Goal: Transaction & Acquisition: Obtain resource

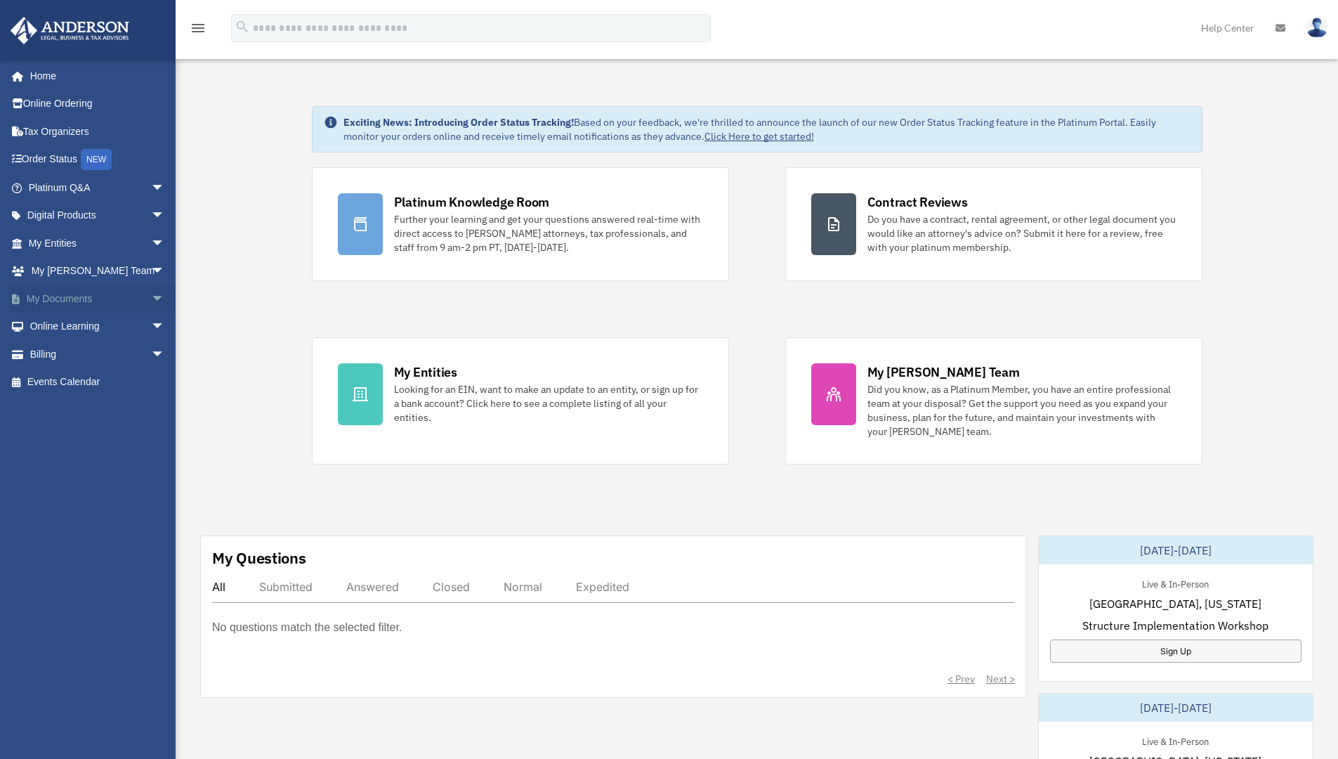
click at [151, 294] on span "arrow_drop_down" at bounding box center [165, 299] width 28 height 29
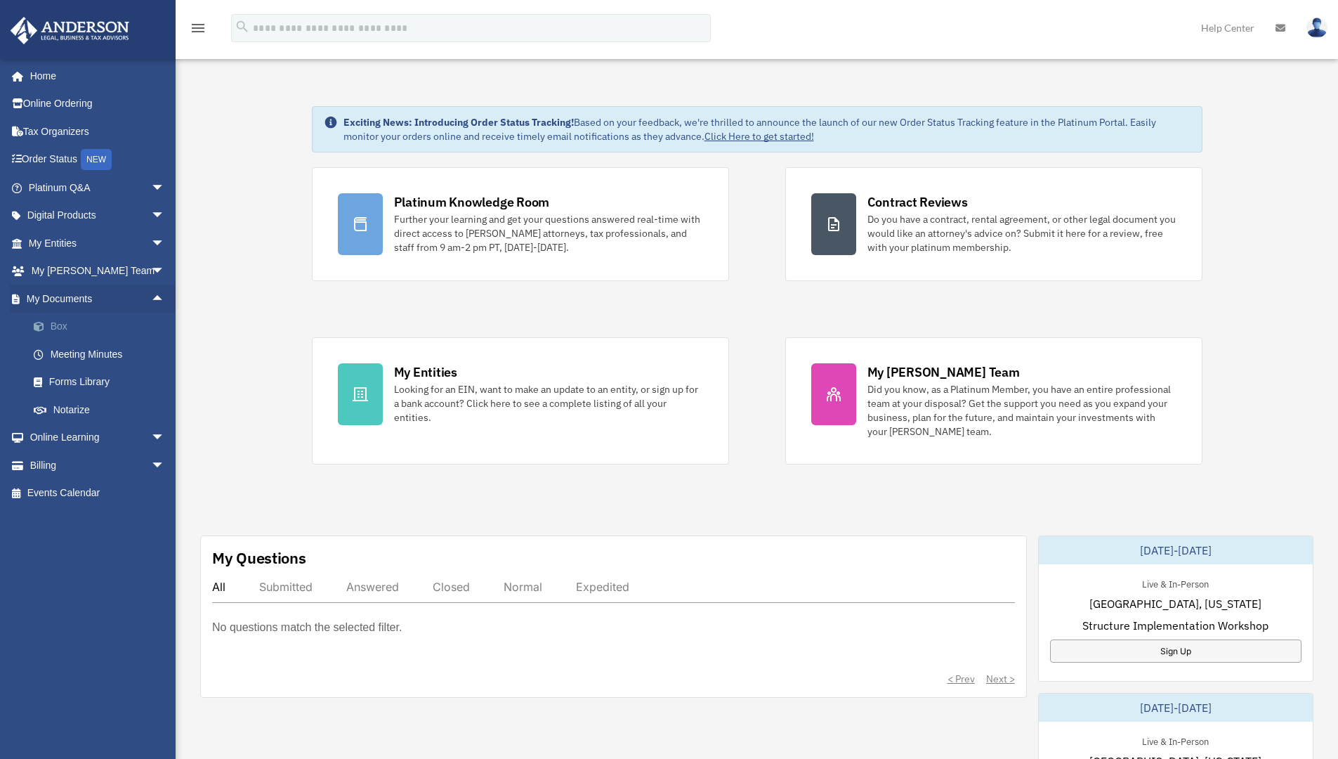
click at [108, 320] on link "Box" at bounding box center [103, 327] width 167 height 28
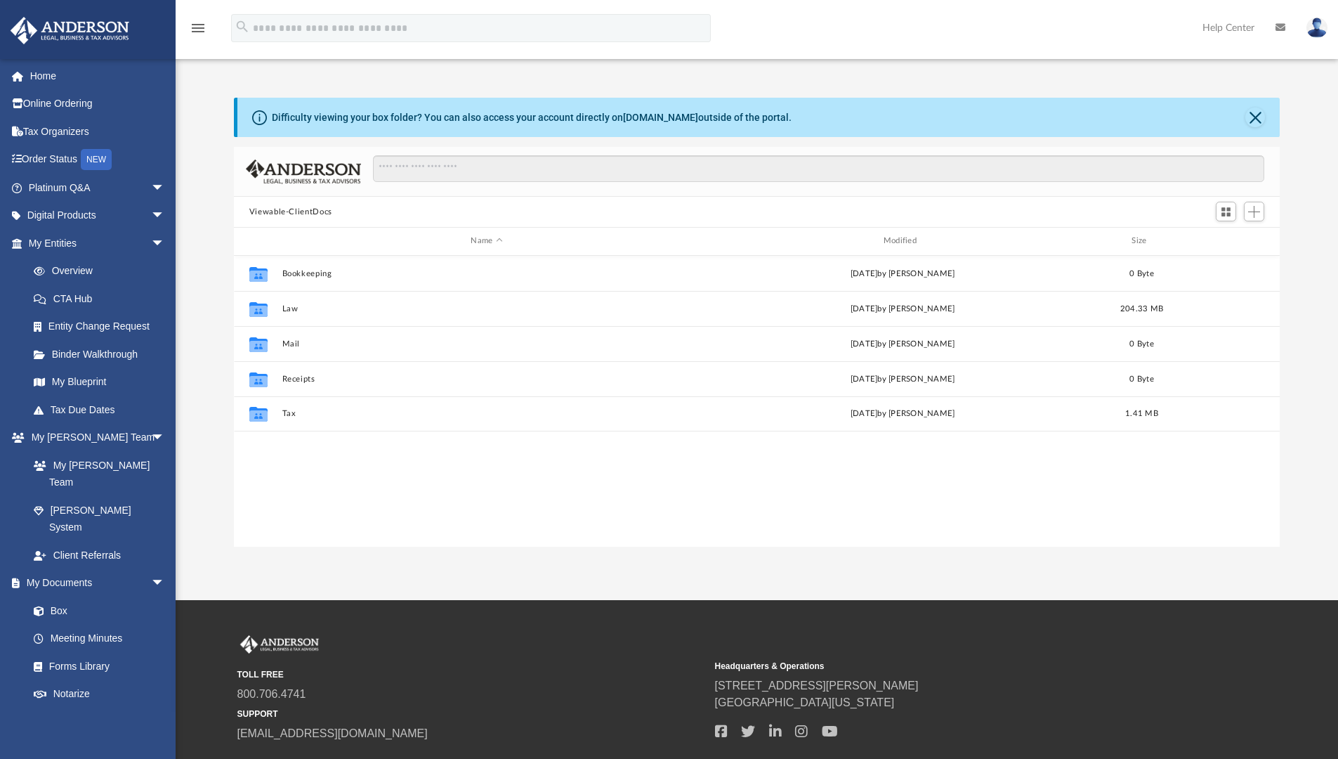
scroll to position [309, 1036]
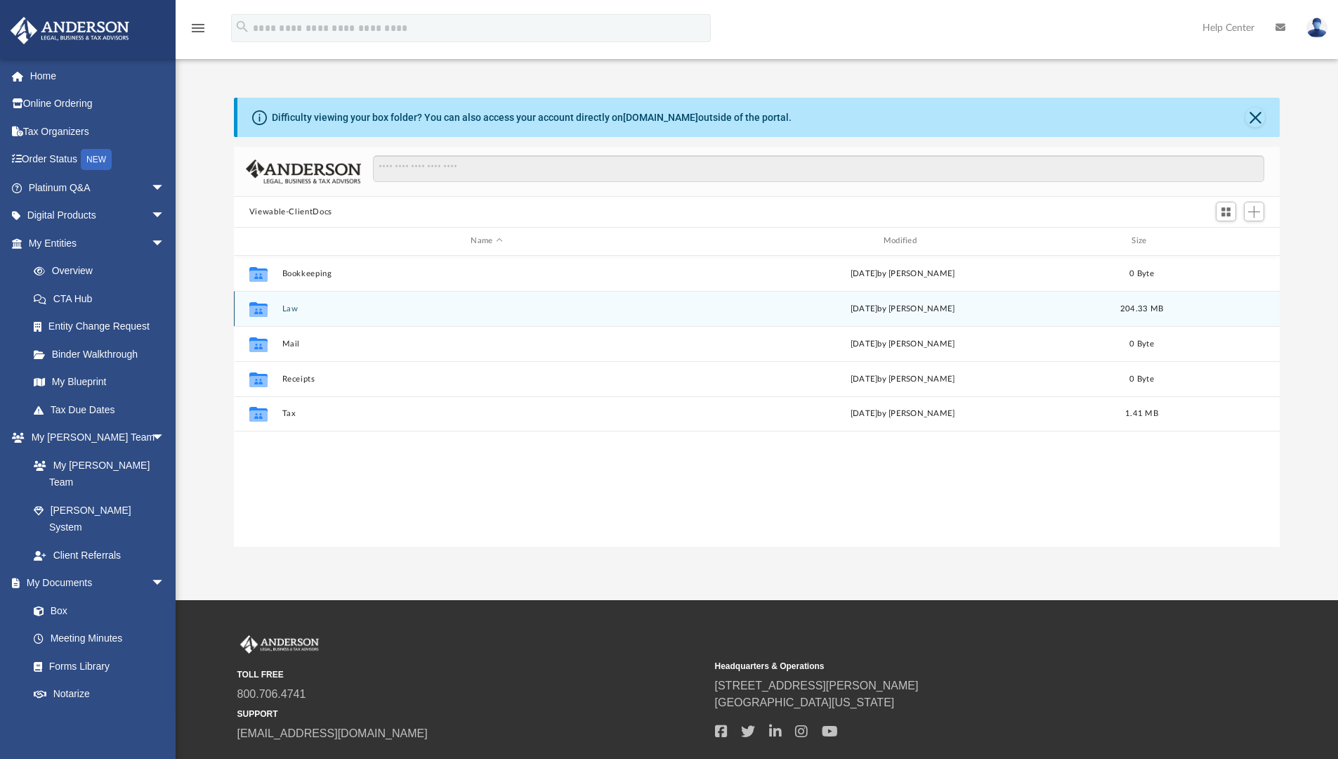
click at [287, 306] on button "Law" at bounding box center [487, 308] width 410 height 9
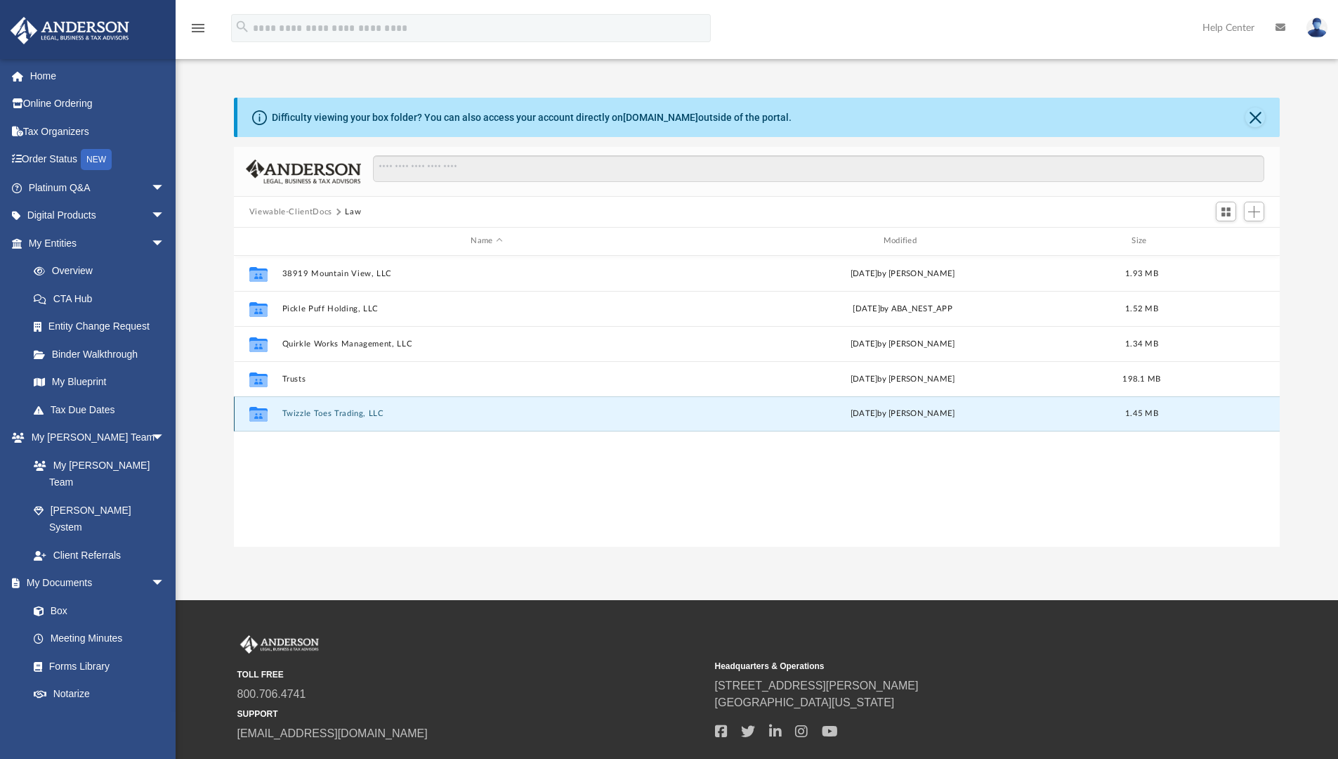
click at [358, 411] on button "Twizzle Toes Trading, LLC" at bounding box center [487, 413] width 410 height 9
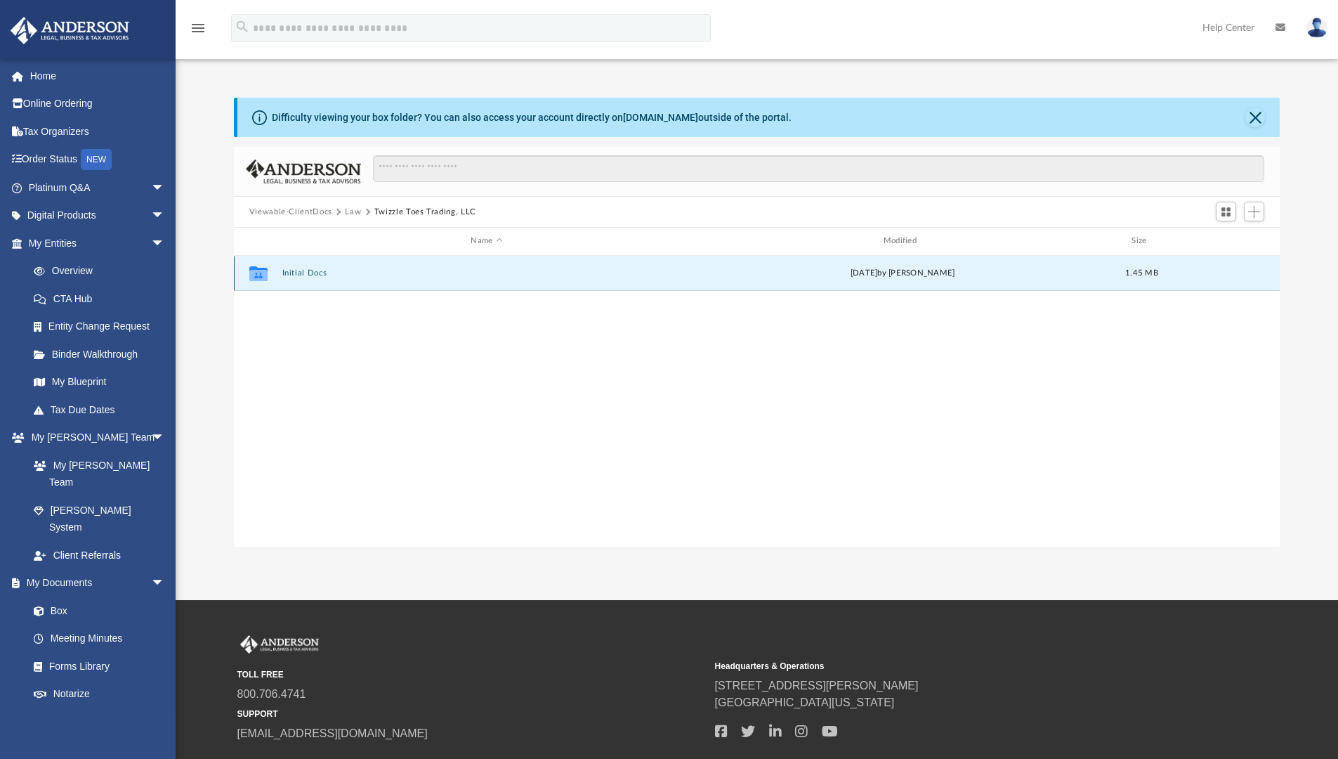
click at [310, 273] on button "Initial Docs" at bounding box center [487, 272] width 410 height 9
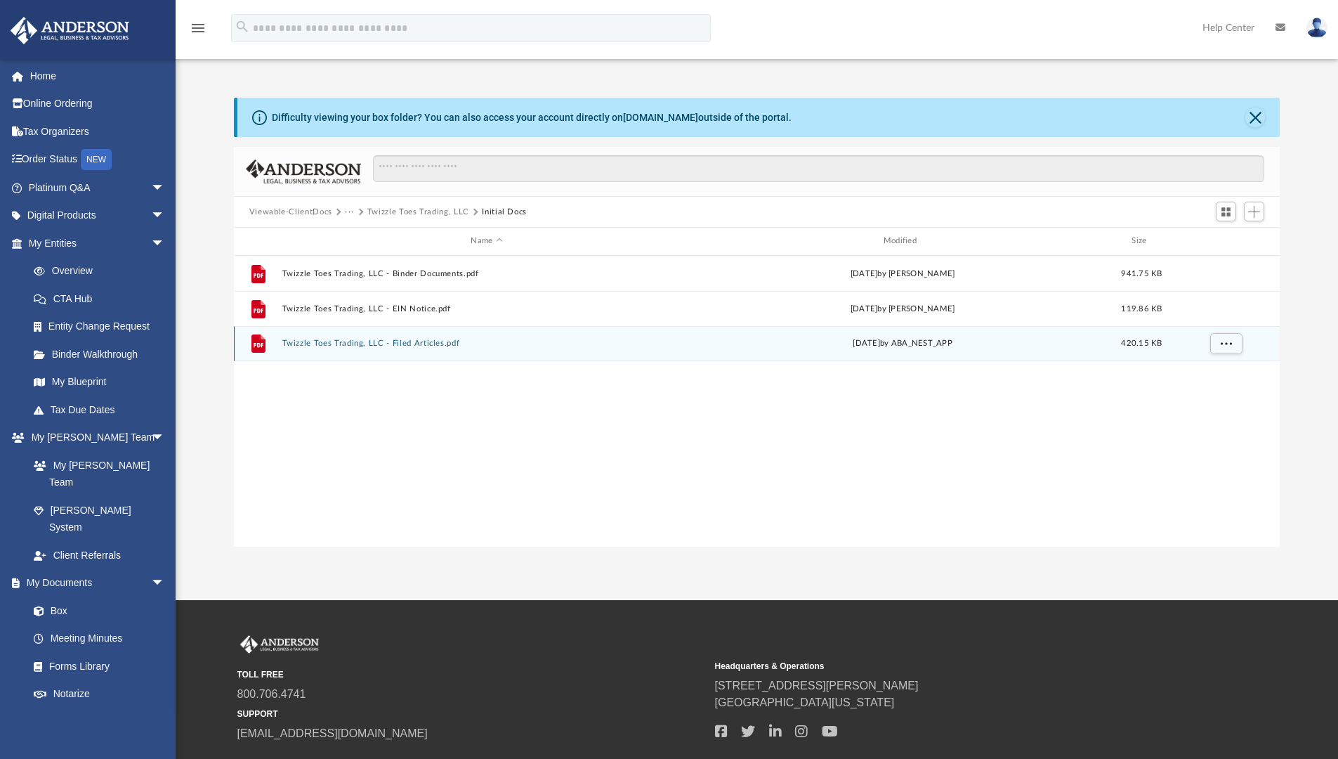
click at [360, 343] on button "Twizzle Toes Trading, LLC - Filed Articles.pdf" at bounding box center [487, 343] width 410 height 9
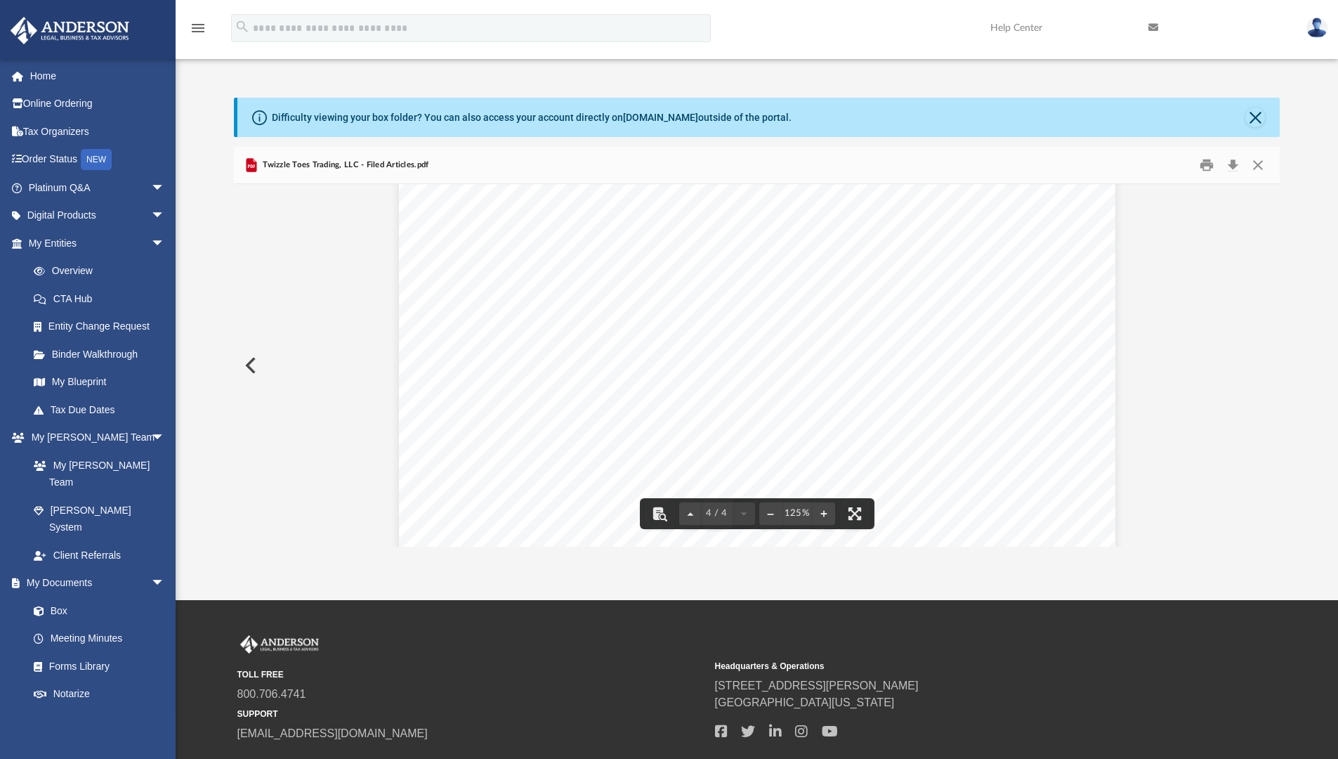
scroll to position [3049, 0]
click at [1256, 115] on button "Close" at bounding box center [1256, 117] width 20 height 20
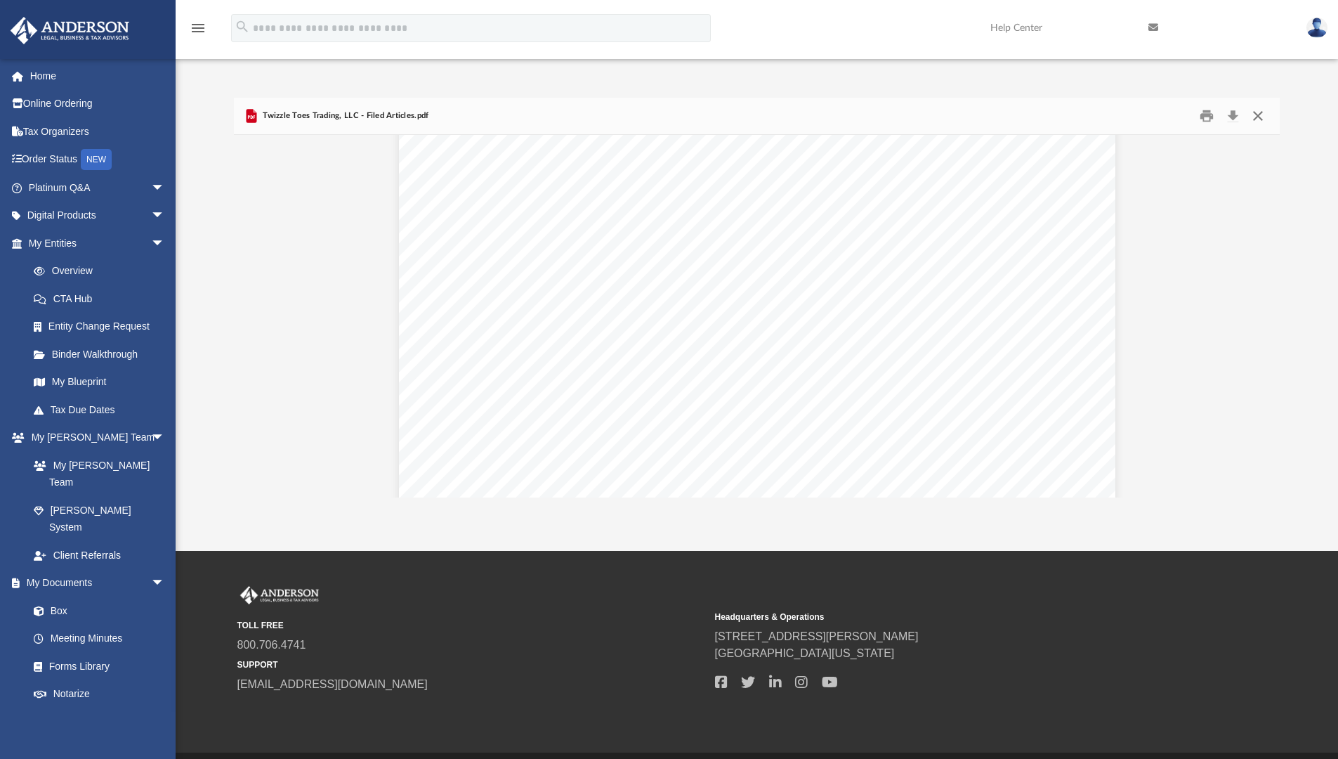
click at [1256, 115] on button "Close" at bounding box center [1258, 116] width 25 height 22
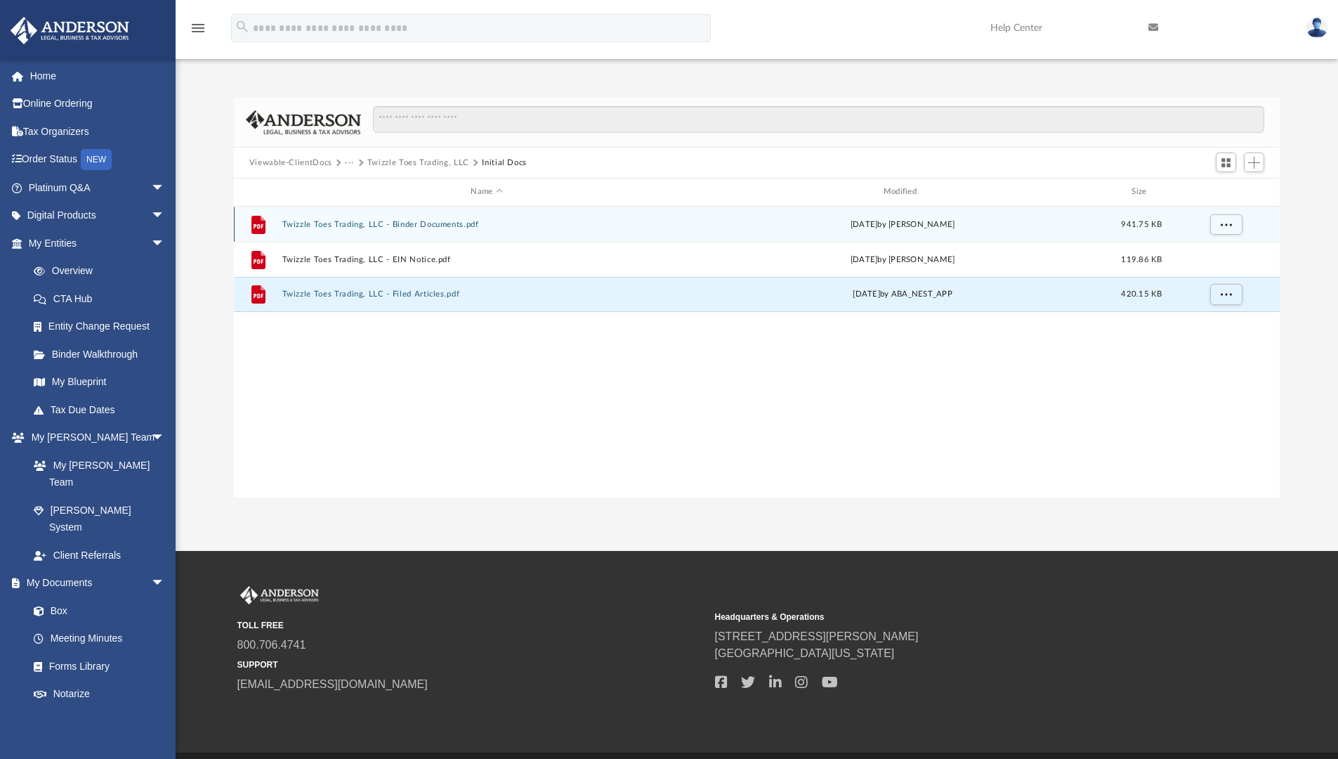
click at [440, 224] on button "Twizzle Toes Trading, LLC - Binder Documents.pdf" at bounding box center [487, 224] width 410 height 9
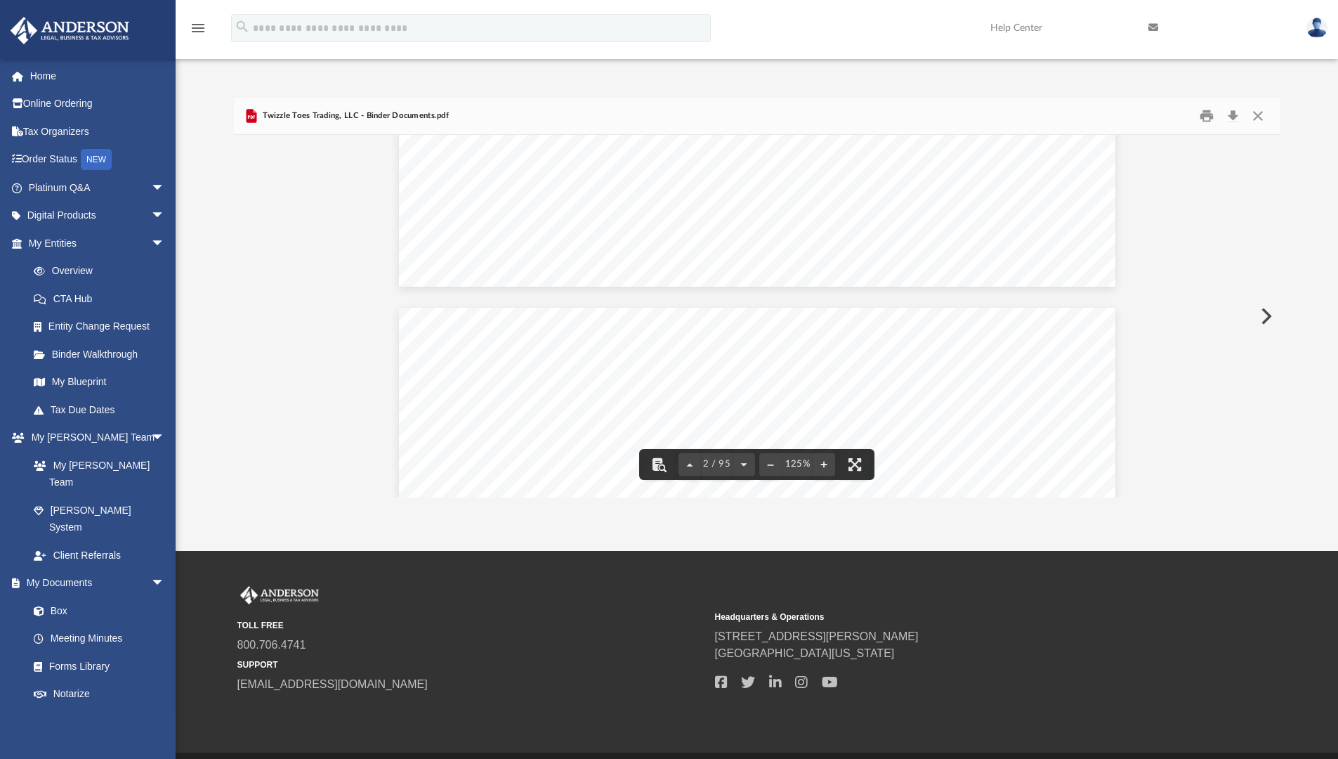
scroll to position [780, 0]
